Goal: Task Accomplishment & Management: Manage account settings

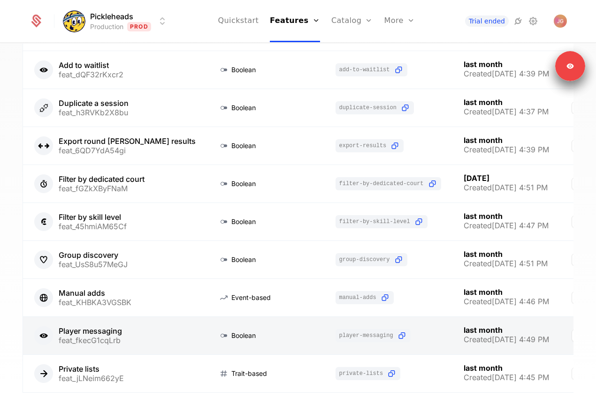
scroll to position [126, 0]
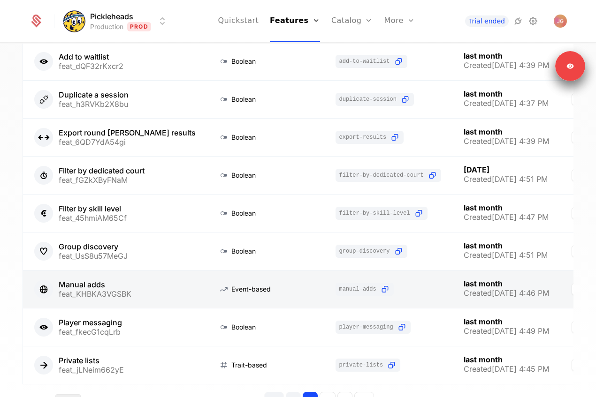
click at [121, 295] on link at bounding box center [115, 290] width 184 height 38
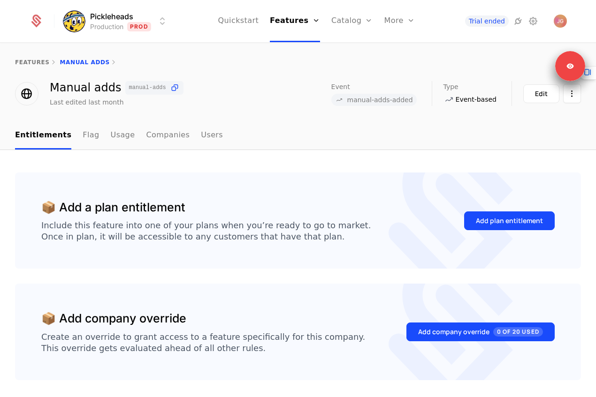
click at [106, 20] on html "Pickleheads Production Prod Quickstart Features Features Flags Catalog Plans Ad…" at bounding box center [298, 198] width 596 height 397
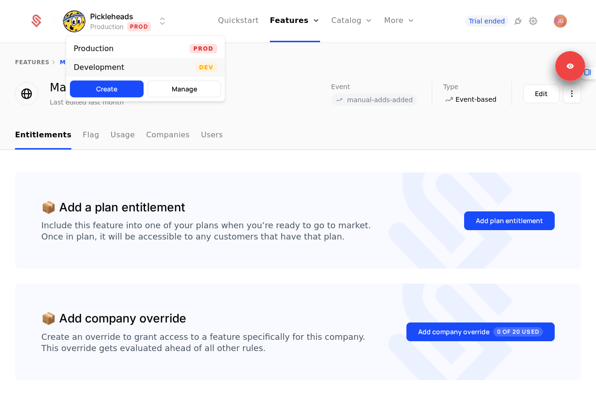
click at [96, 69] on div "Development" at bounding box center [99, 68] width 51 height 8
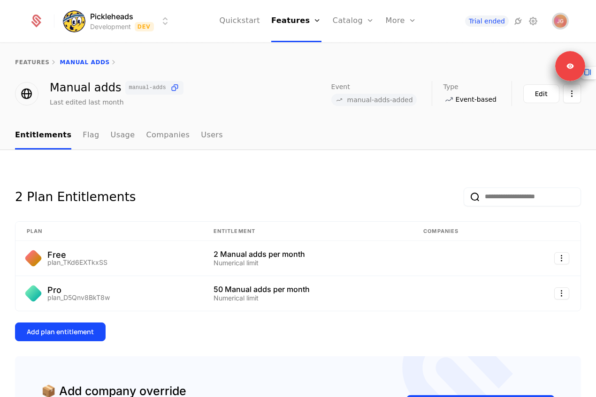
click at [566, 19] on img "Open user button" at bounding box center [560, 21] width 13 height 13
click at [326, 60] on div "features Manual adds" at bounding box center [298, 63] width 566 height 8
click at [535, 23] on icon at bounding box center [532, 20] width 11 height 11
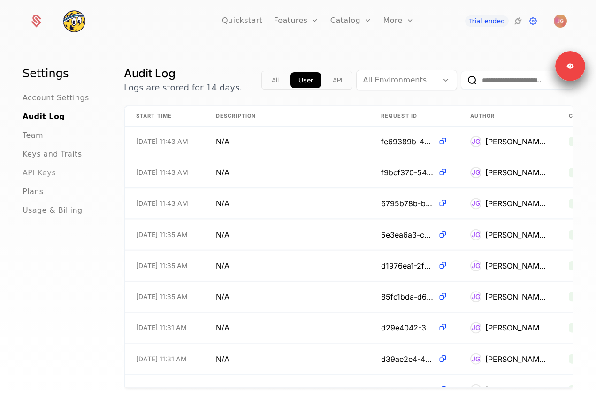
click at [37, 173] on span "API Keys" at bounding box center [39, 173] width 33 height 11
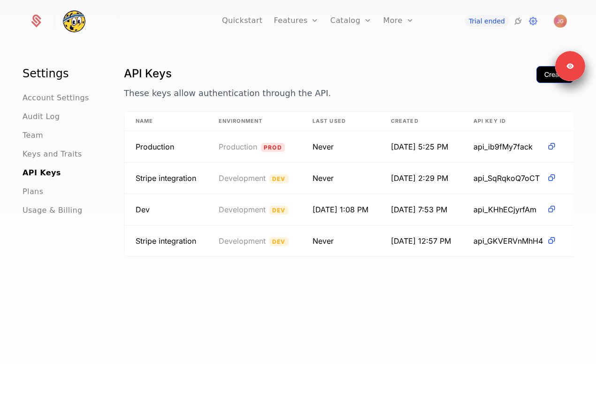
click at [542, 76] on button "Create" at bounding box center [554, 74] width 37 height 17
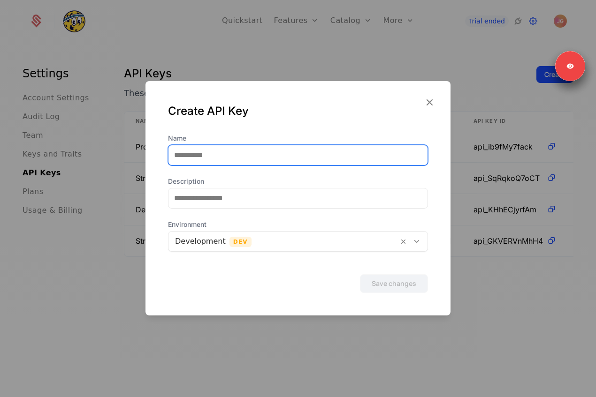
click at [224, 155] on input "Name" at bounding box center [297, 155] width 259 height 20
type input "**********"
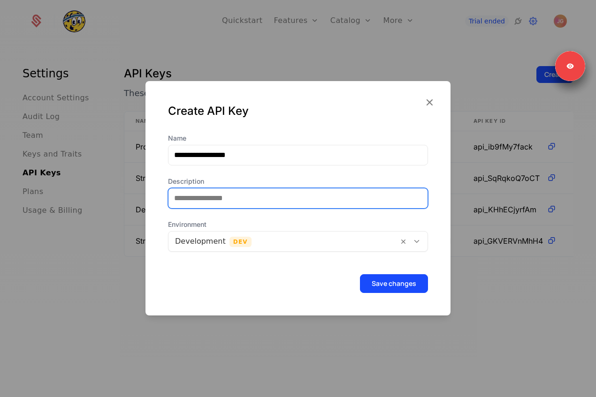
click at [215, 194] on input "Description" at bounding box center [297, 199] width 259 height 20
type input "**********"
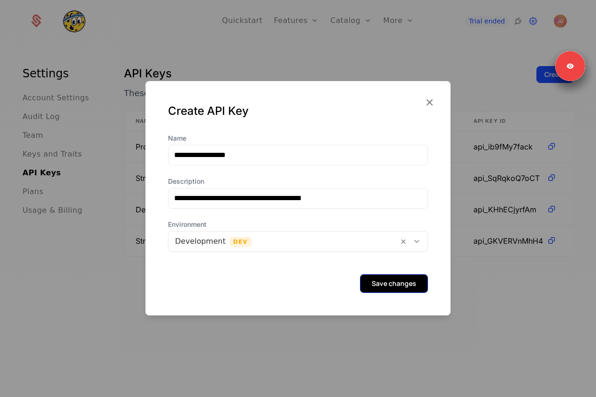
click at [383, 275] on button "Save changes" at bounding box center [394, 283] width 68 height 19
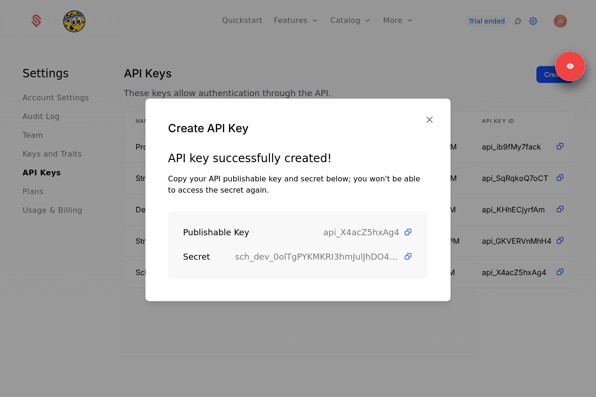
click at [410, 238] on span "api_X4acZ5hxAg4" at bounding box center [368, 232] width 90 height 13
click at [410, 229] on icon at bounding box center [408, 233] width 10 height 10
click at [409, 233] on icon at bounding box center [408, 233] width 10 height 10
click at [411, 257] on icon at bounding box center [408, 257] width 10 height 10
click at [422, 48] on div at bounding box center [298, 198] width 596 height 397
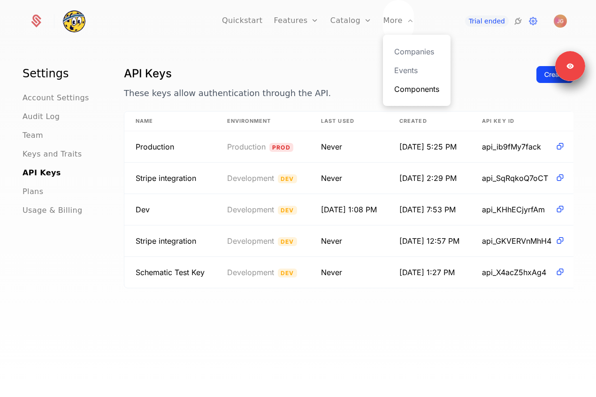
click at [403, 90] on link "Components" at bounding box center [416, 89] width 45 height 11
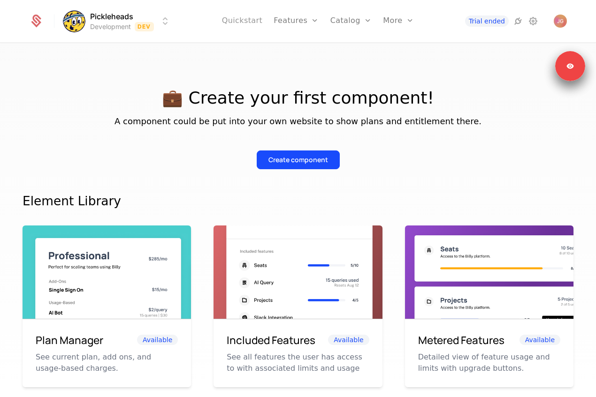
click at [238, 22] on link "Quickstart" at bounding box center [242, 21] width 41 height 42
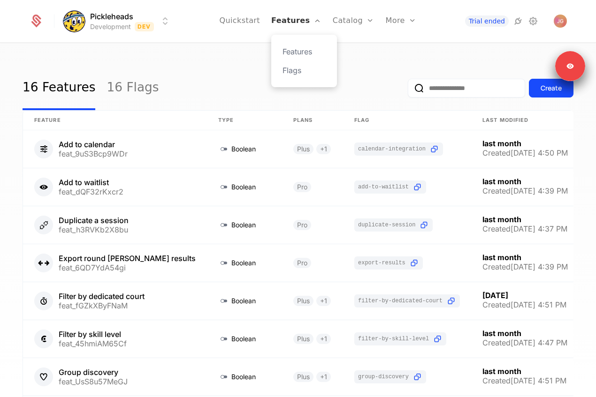
click at [294, 17] on link "Features" at bounding box center [296, 21] width 50 height 42
click at [218, 53] on div "16 Features 16 Flags Create Feature Type Plans Flag Last Modified Add to calend…" at bounding box center [298, 223] width 596 height 359
click at [244, 22] on link "Quickstart" at bounding box center [239, 21] width 41 height 42
click at [299, 22] on link "Features" at bounding box center [296, 21] width 50 height 42
click at [401, 52] on link "Companies" at bounding box center [419, 51] width 45 height 11
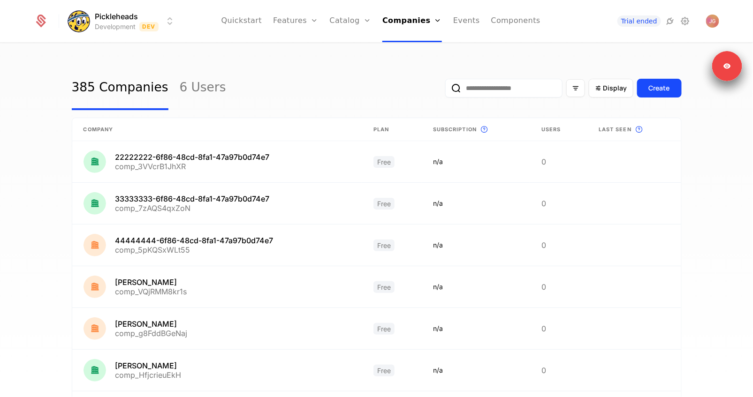
click at [595, 99] on div "Display Create" at bounding box center [563, 88] width 236 height 44
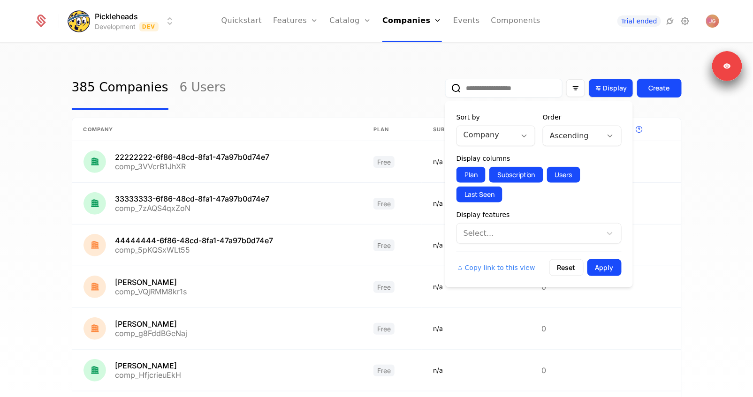
click at [595, 94] on div "Display" at bounding box center [611, 88] width 45 height 19
click at [503, 226] on div "Select..." at bounding box center [529, 233] width 145 height 17
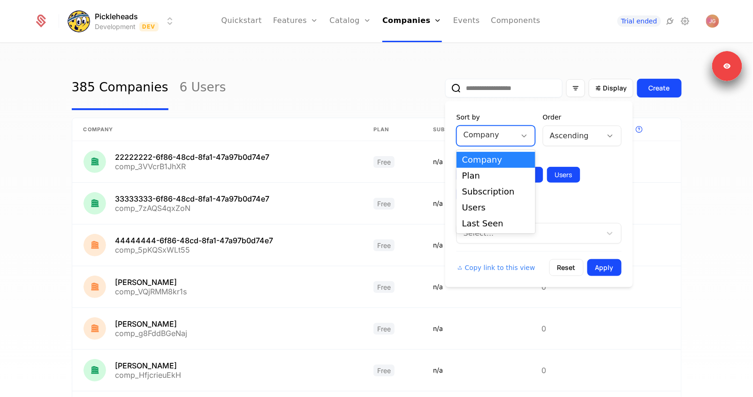
click at [498, 134] on div at bounding box center [487, 135] width 46 height 13
click at [482, 220] on div "Last Seen" at bounding box center [496, 224] width 68 height 8
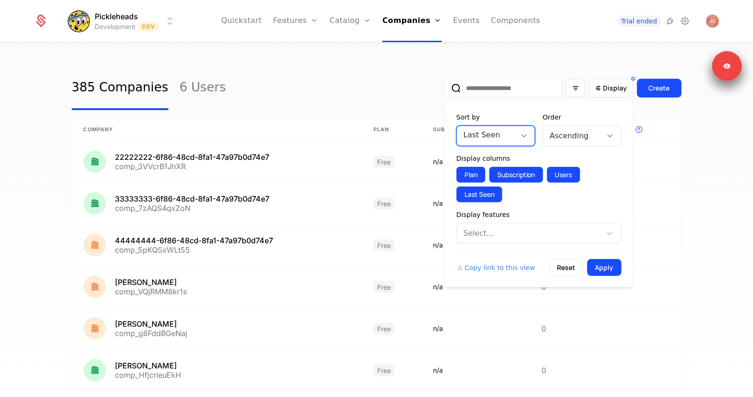
click at [590, 126] on div "Ascending" at bounding box center [582, 136] width 79 height 21
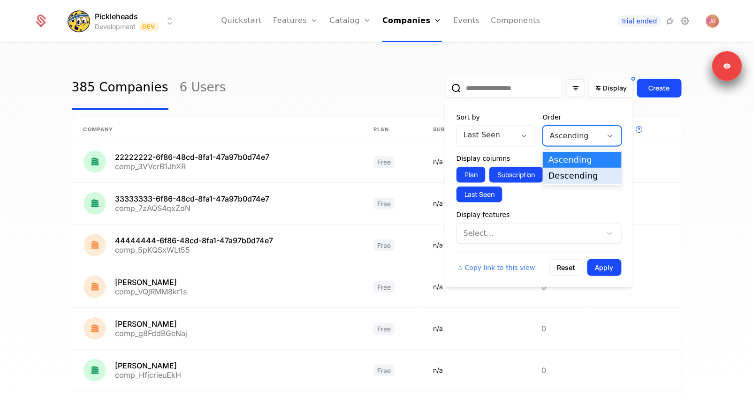
click at [564, 174] on div "Descending" at bounding box center [583, 176] width 68 height 8
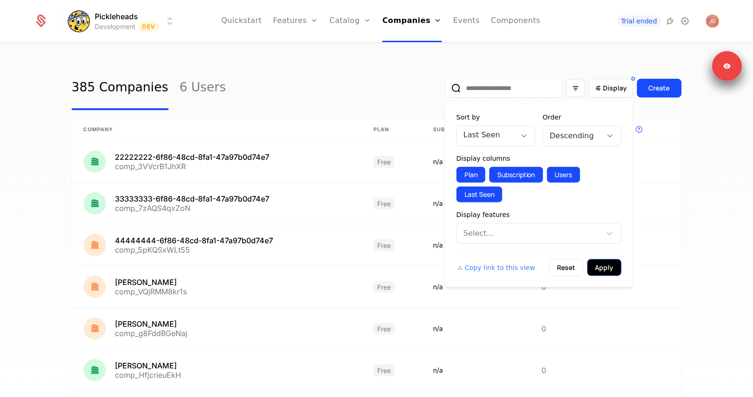
click at [595, 266] on button "Apply" at bounding box center [604, 267] width 34 height 17
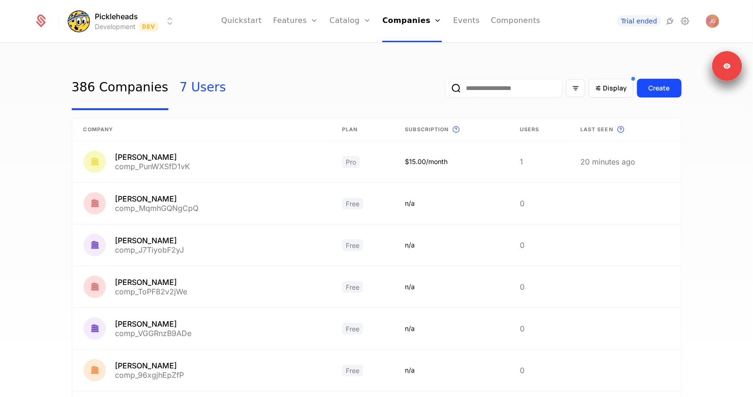
click at [185, 92] on link "7 Users" at bounding box center [203, 88] width 46 height 44
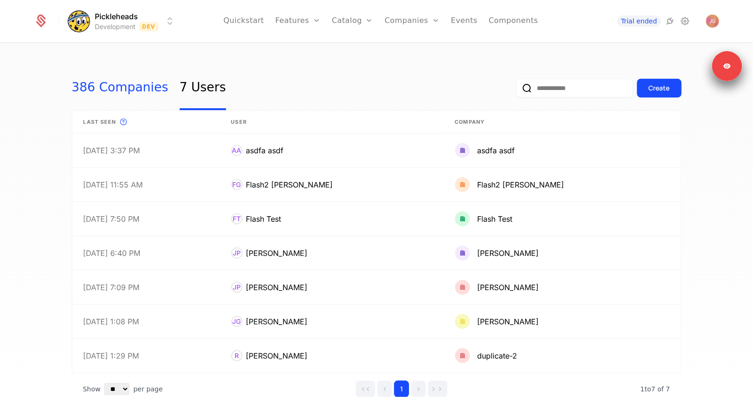
click at [118, 76] on link "386 Companies" at bounding box center [120, 88] width 97 height 44
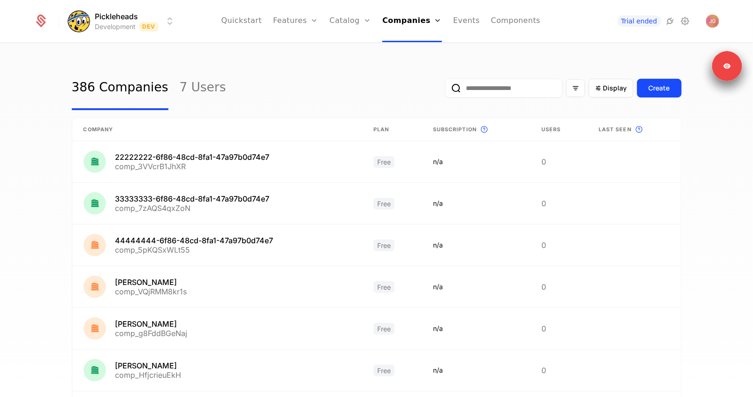
click at [482, 85] on input "email" at bounding box center [503, 88] width 117 height 19
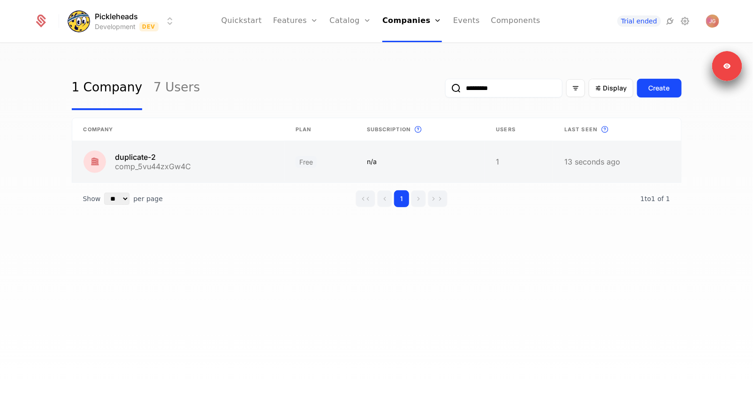
type input "*********"
click at [264, 162] on link at bounding box center [178, 161] width 213 height 41
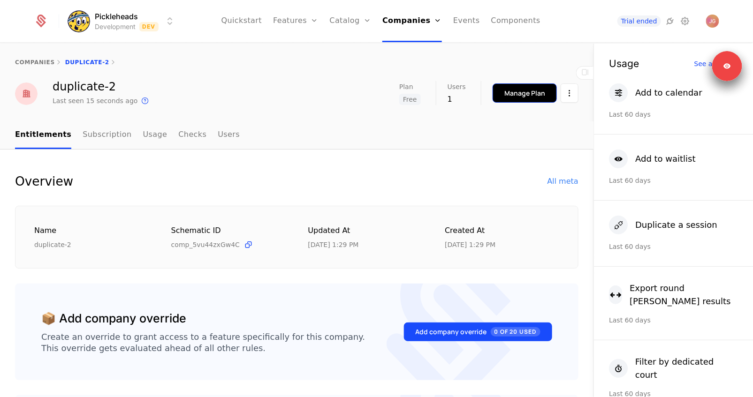
click at [527, 90] on div "Manage Plan" at bounding box center [524, 93] width 41 height 9
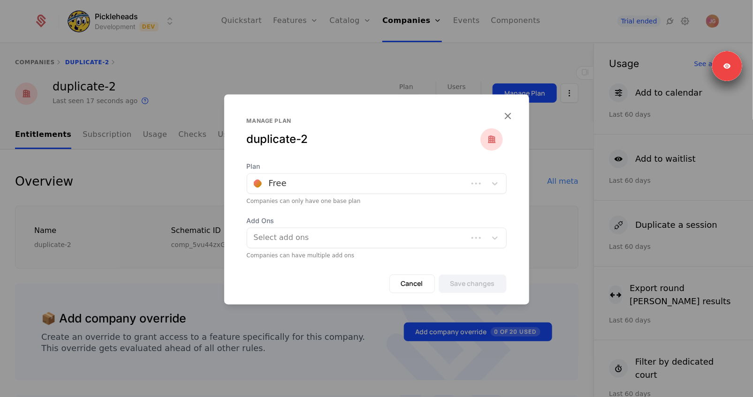
click at [323, 182] on div at bounding box center [357, 183] width 207 height 13
click at [313, 170] on span "Plan" at bounding box center [377, 166] width 260 height 9
click at [507, 115] on icon "button" at bounding box center [508, 115] width 12 height 12
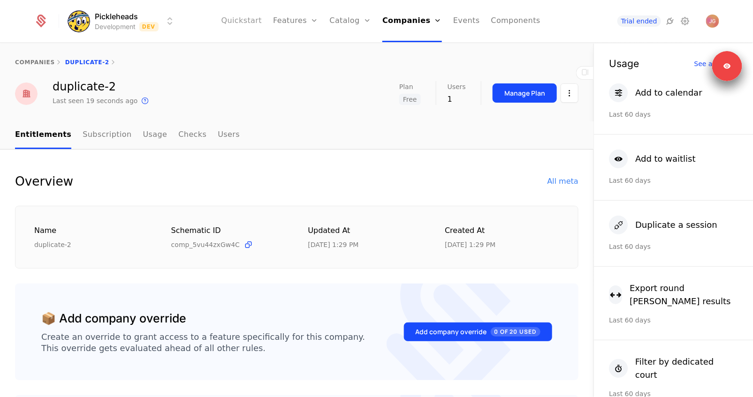
click at [240, 26] on link "Quickstart" at bounding box center [241, 21] width 41 height 42
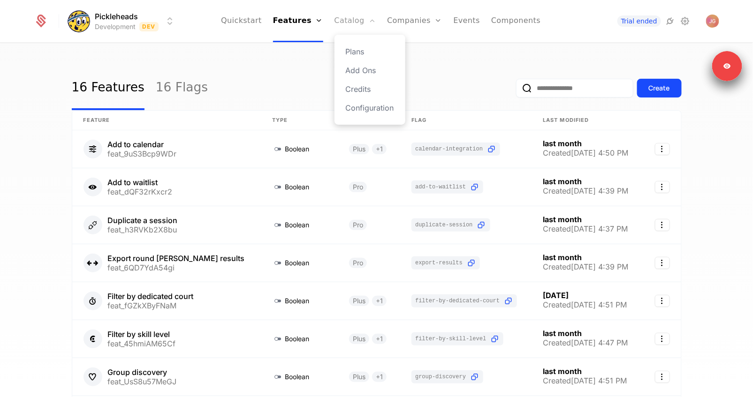
click at [355, 19] on link "Catalog" at bounding box center [356, 21] width 42 height 42
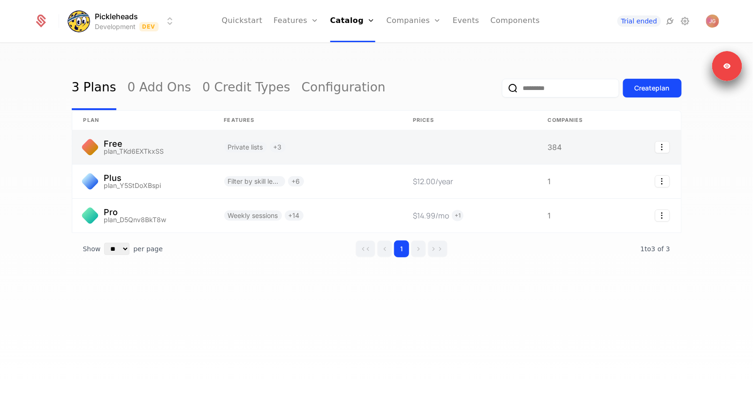
click at [217, 139] on link at bounding box center [307, 147] width 189 height 34
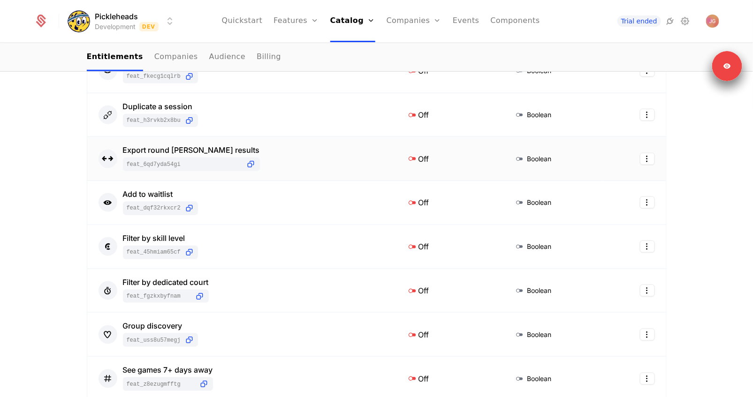
scroll to position [411, 0]
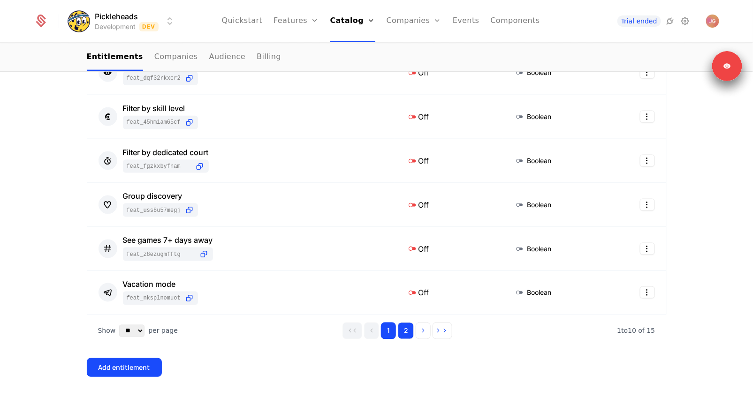
click at [406, 332] on button "2" at bounding box center [406, 331] width 16 height 17
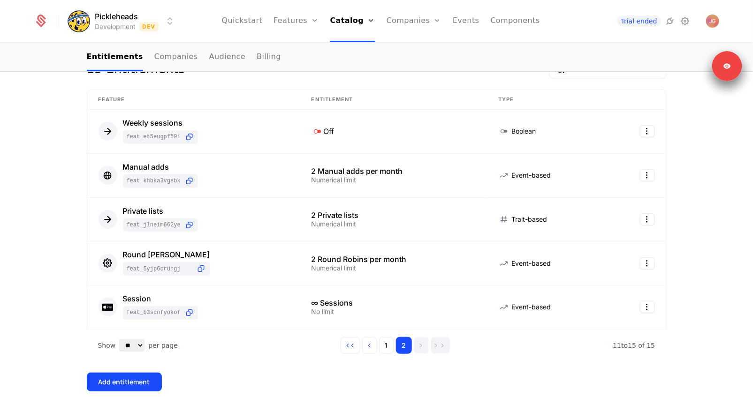
scroll to position [160, 0]
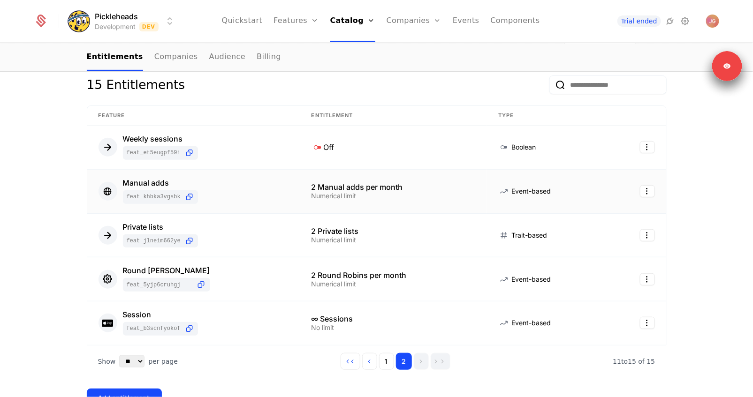
click at [249, 187] on div "Manual adds feat_KHBKA3VGSBK" at bounding box center [194, 191] width 190 height 25
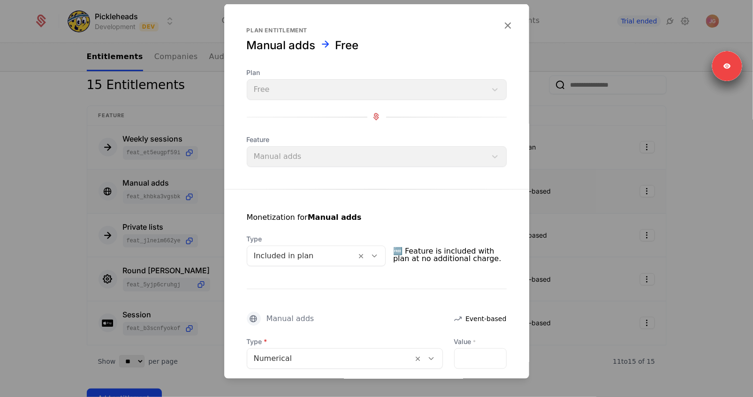
click at [149, 152] on div at bounding box center [376, 198] width 753 height 397
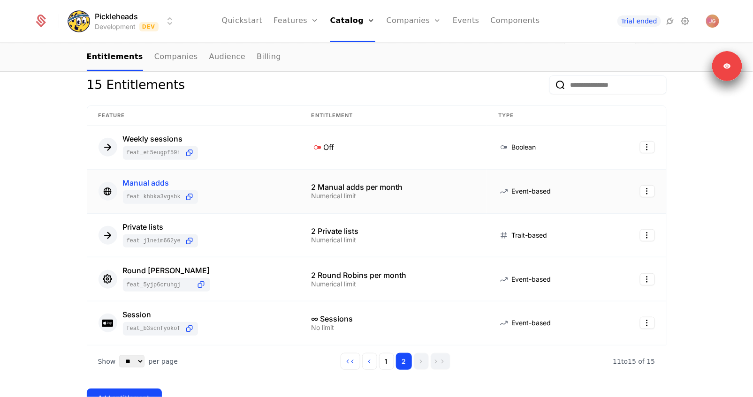
click at [140, 182] on div "Manual adds" at bounding box center [160, 183] width 75 height 8
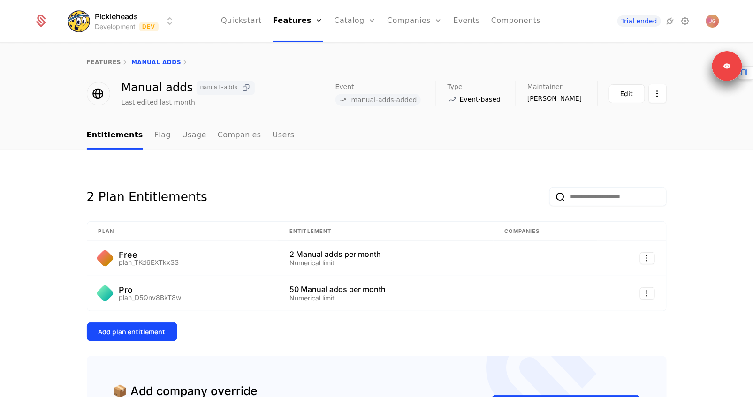
click at [241, 88] on icon at bounding box center [246, 88] width 10 height 10
click at [718, 25] on span "Open user button" at bounding box center [712, 21] width 13 height 13
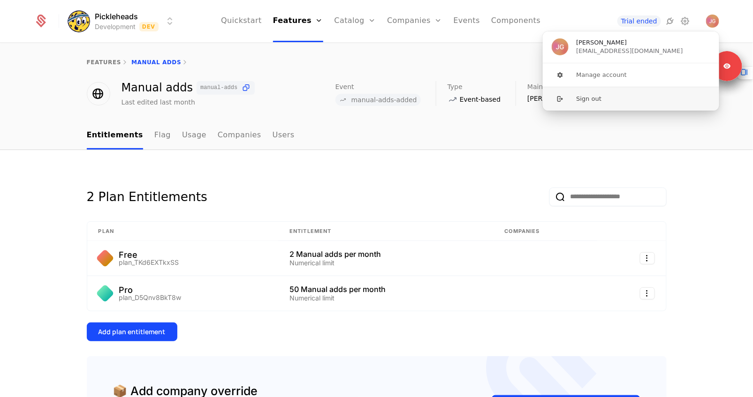
click at [602, 98] on button "Sign out" at bounding box center [630, 99] width 177 height 24
